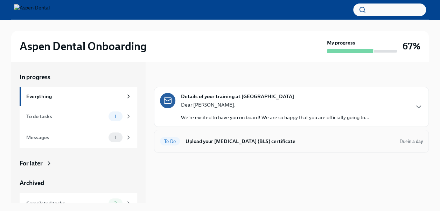
click at [210, 141] on h6 "Upload your [MEDICAL_DATA] (BLS) certificate" at bounding box center [289, 141] width 208 height 8
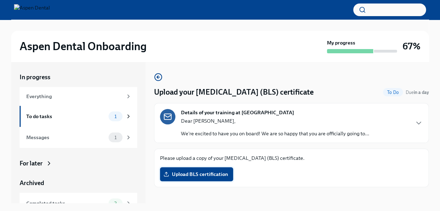
click at [200, 172] on span "Upload BLS certification" at bounding box center [196, 173] width 63 height 7
click at [0, 0] on input "Upload BLS certification" at bounding box center [0, 0] width 0 height 0
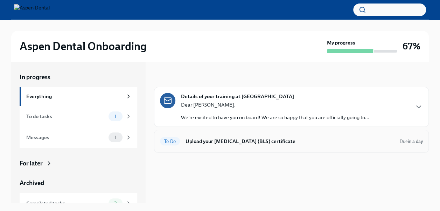
click at [268, 139] on h6 "Upload your [MEDICAL_DATA] (BLS) certificate" at bounding box center [289, 141] width 208 height 8
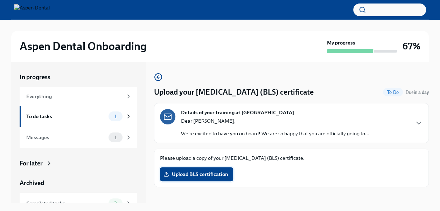
click at [210, 172] on span "Upload BLS certification" at bounding box center [196, 173] width 63 height 7
click at [0, 0] on input "Upload BLS certification" at bounding box center [0, 0] width 0 height 0
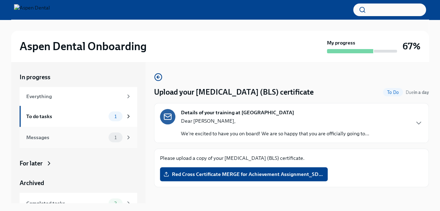
click at [52, 135] on div "Messages" at bounding box center [65, 137] width 79 height 8
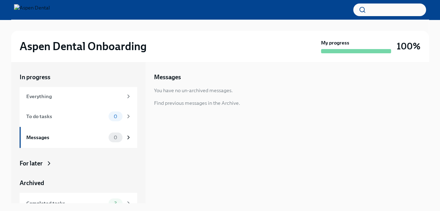
click at [34, 165] on div "For later" at bounding box center [31, 163] width 23 height 8
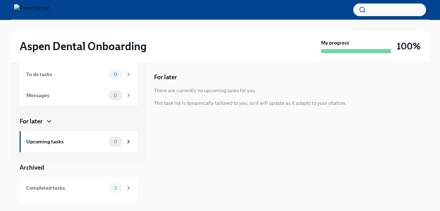
scroll to position [58, 0]
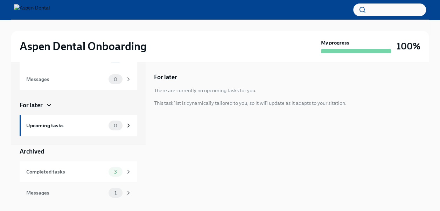
click at [87, 194] on div "Messages" at bounding box center [65, 193] width 79 height 8
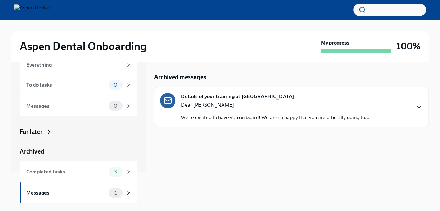
click at [419, 106] on icon "button" at bounding box center [418, 107] width 8 height 8
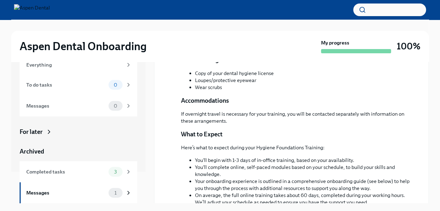
scroll to position [241, 0]
